Goal: Transaction & Acquisition: Purchase product/service

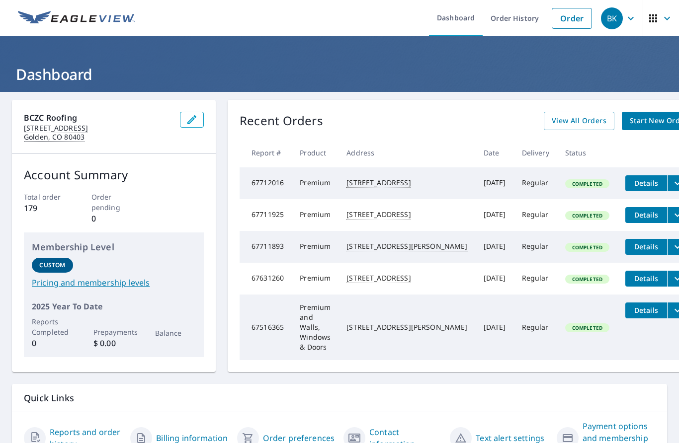
click at [622, 127] on link "Start New Order" at bounding box center [659, 121] width 74 height 18
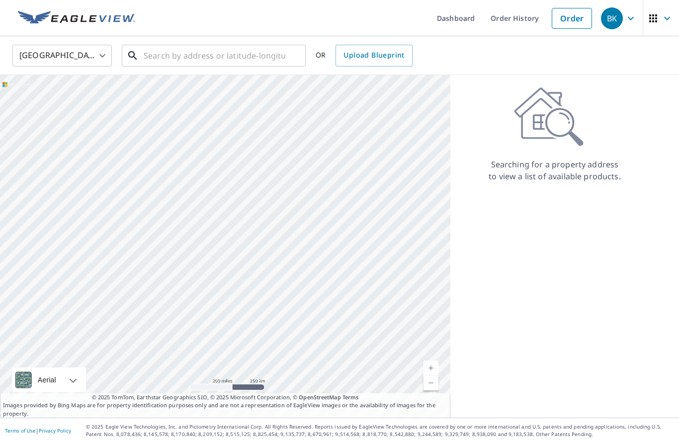
click at [268, 58] on input "text" at bounding box center [215, 56] width 142 height 28
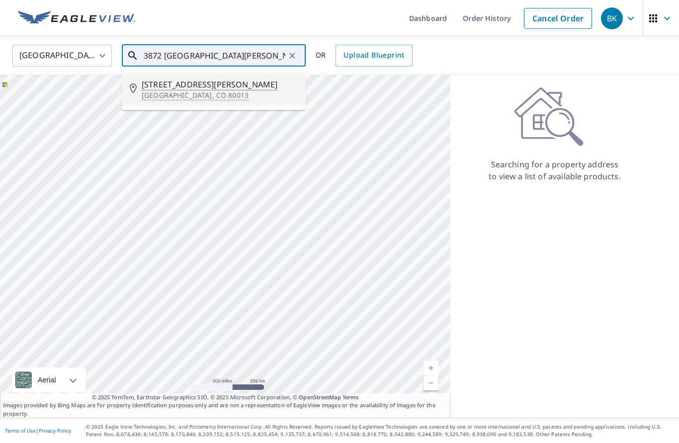
click at [164, 88] on span "[STREET_ADDRESS][PERSON_NAME]" at bounding box center [220, 85] width 156 height 12
type input "[STREET_ADDRESS][PERSON_NAME]"
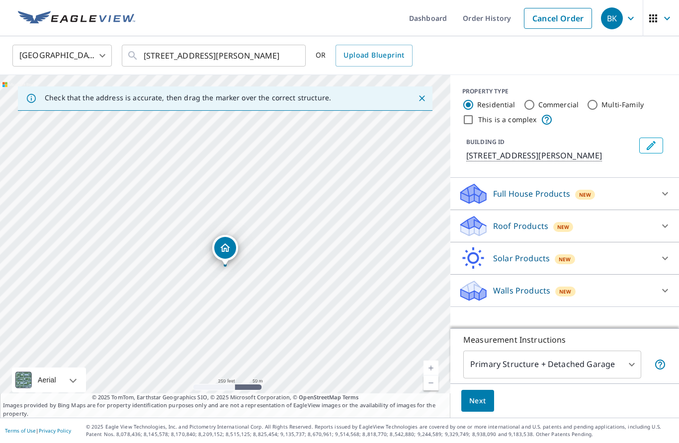
click at [515, 228] on p "Roof Products" at bounding box center [520, 226] width 55 height 12
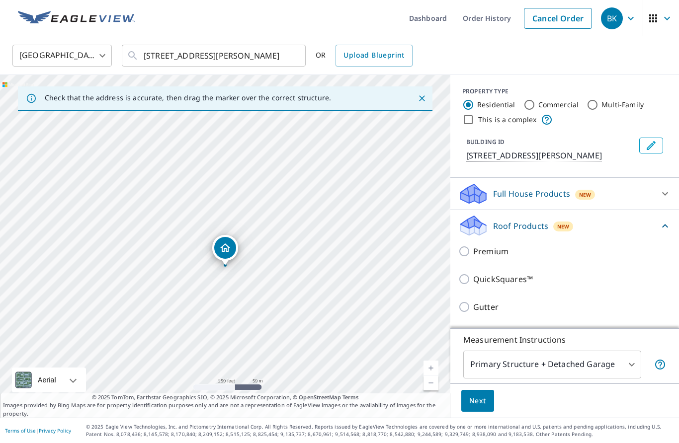
click at [467, 251] on input "Premium" at bounding box center [465, 252] width 15 height 12
checkbox input "true"
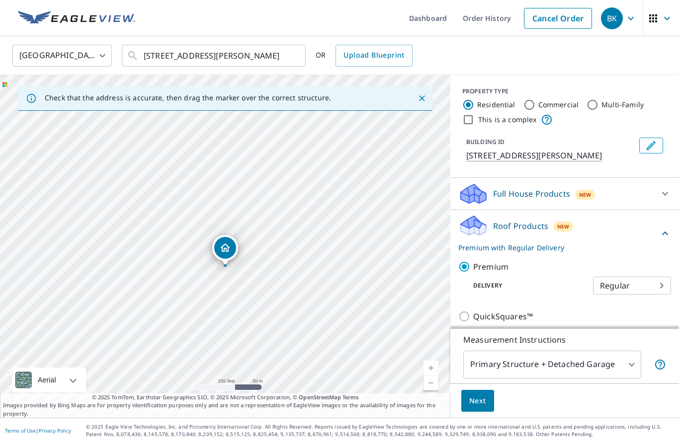
click at [428, 376] on link "Current Level 17, Zoom In" at bounding box center [430, 368] width 15 height 15
click at [431, 376] on link "Current Level 18, Zoom In" at bounding box center [430, 368] width 15 height 15
click at [431, 376] on link "Current Level 19, Zoom In" at bounding box center [430, 368] width 15 height 15
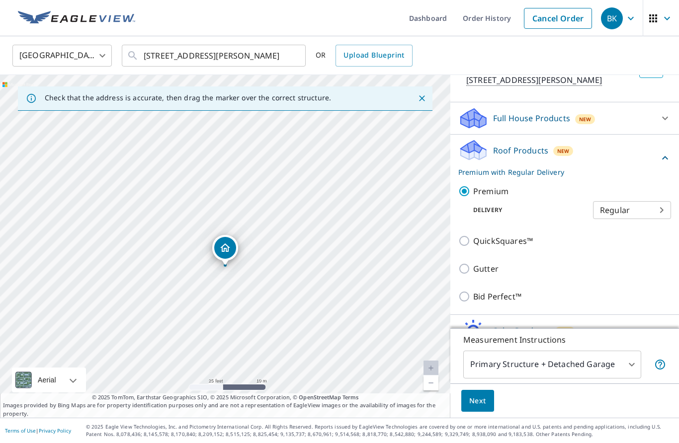
scroll to position [78, 0]
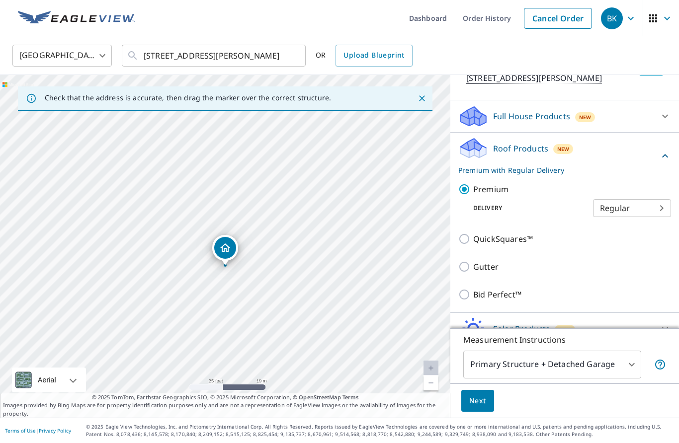
click at [574, 410] on body "BK BK Dashboard Order History Cancel Order BK [GEOGRAPHIC_DATA] [GEOGRAPHIC_DAT…" at bounding box center [339, 221] width 679 height 443
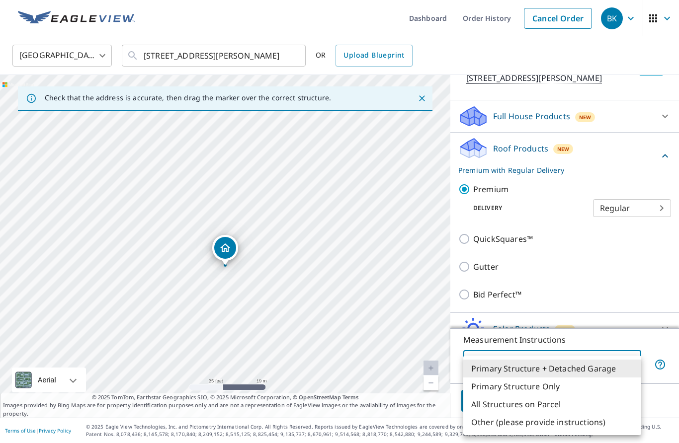
click at [503, 391] on li "Primary Structure Only" at bounding box center [552, 387] width 178 height 18
type input "2"
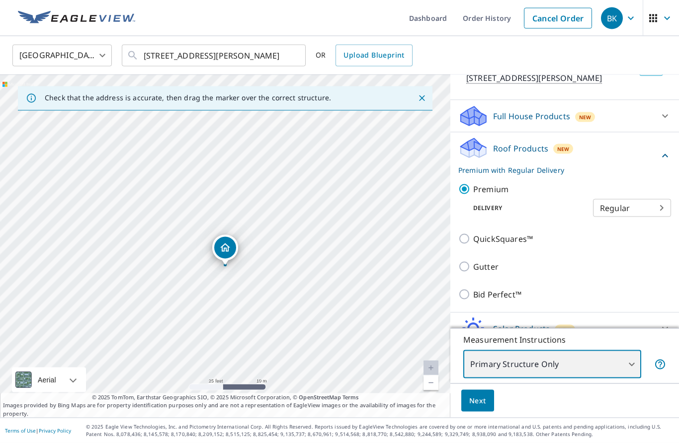
scroll to position [42, 0]
click at [477, 399] on span "Next" at bounding box center [477, 401] width 17 height 12
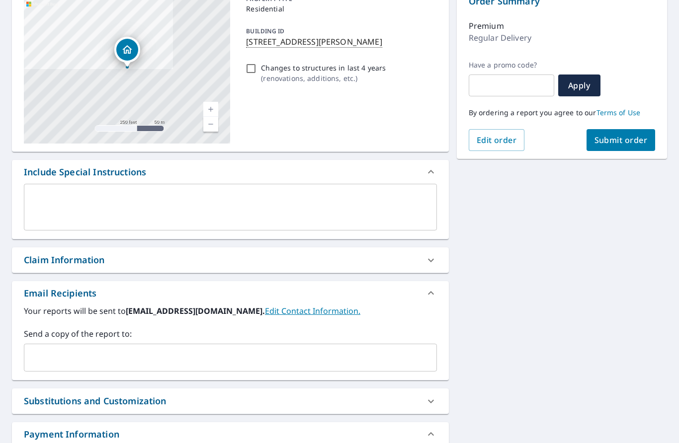
scroll to position [118, 0]
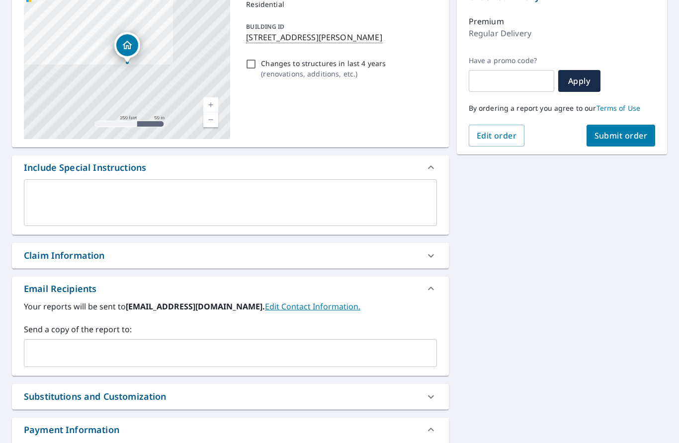
click at [47, 344] on input "text" at bounding box center [222, 353] width 389 height 19
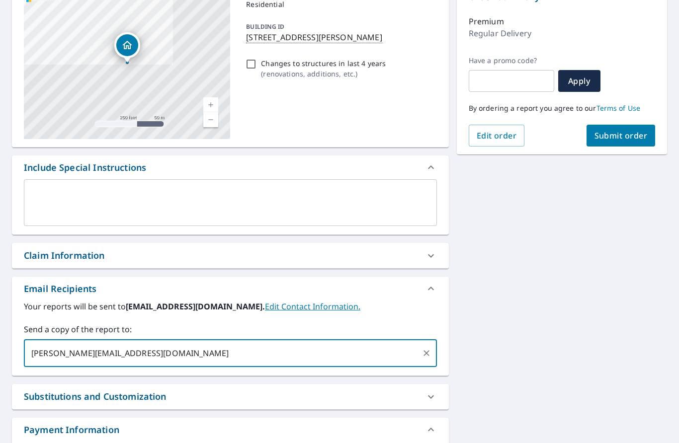
type input "[PERSON_NAME][EMAIL_ADDRESS][DOMAIN_NAME]"
click at [541, 298] on div "[STREET_ADDRESS][PERSON_NAME] Aerial Road A standard road map Aerial A detailed…" at bounding box center [339, 230] width 679 height 512
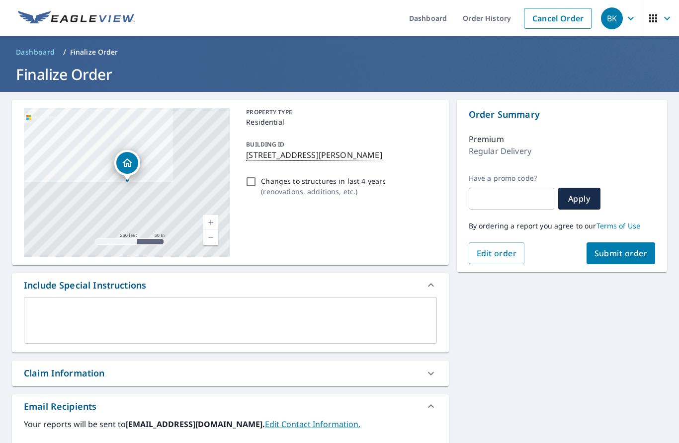
scroll to position [0, 0]
click at [616, 248] on span "Submit order" at bounding box center [620, 253] width 53 height 11
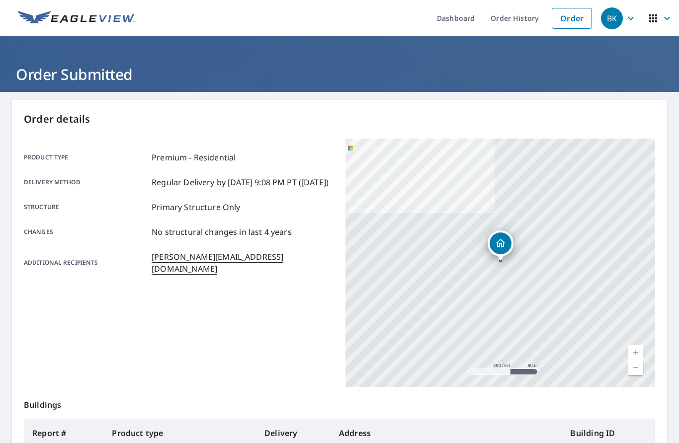
click at [630, 345] on link "Current Level 17, Zoom In" at bounding box center [635, 352] width 15 height 15
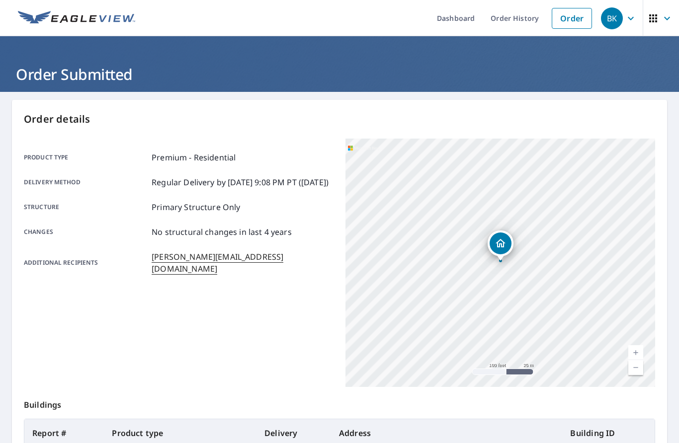
click at [635, 345] on link "Current Level 18, Zoom In" at bounding box center [635, 352] width 15 height 15
click at [634, 345] on link "Current Level 19, Zoom In" at bounding box center [635, 352] width 15 height 15
